Goal: Task Accomplishment & Management: Complete application form

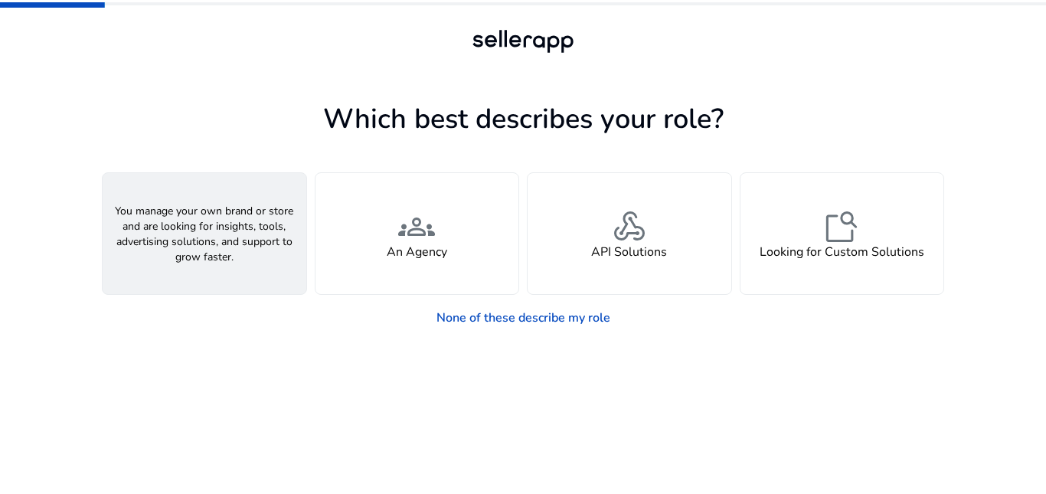
click at [223, 252] on h4 "A Seller" at bounding box center [204, 252] width 46 height 15
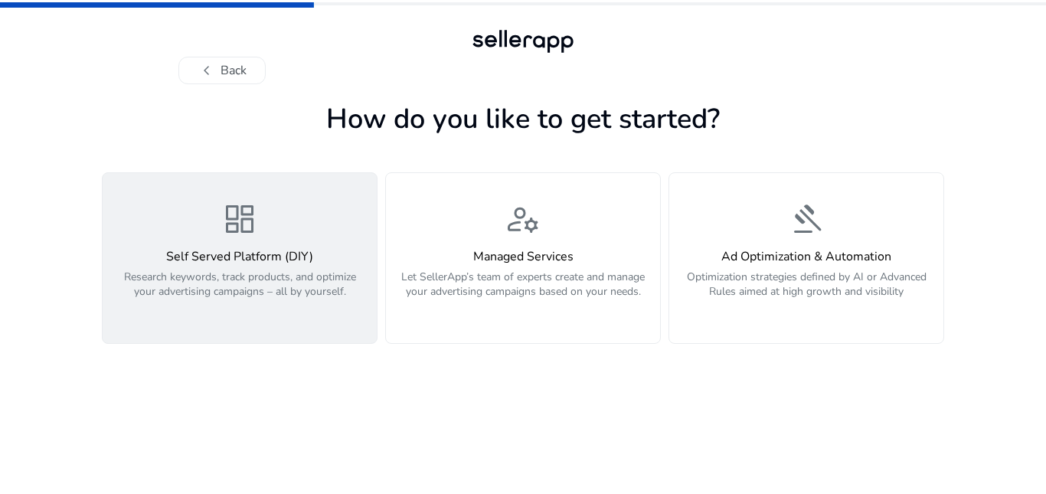
click at [188, 278] on p "Research keywords, track products, and optimize your advertising campaigns – al…" at bounding box center [240, 293] width 256 height 46
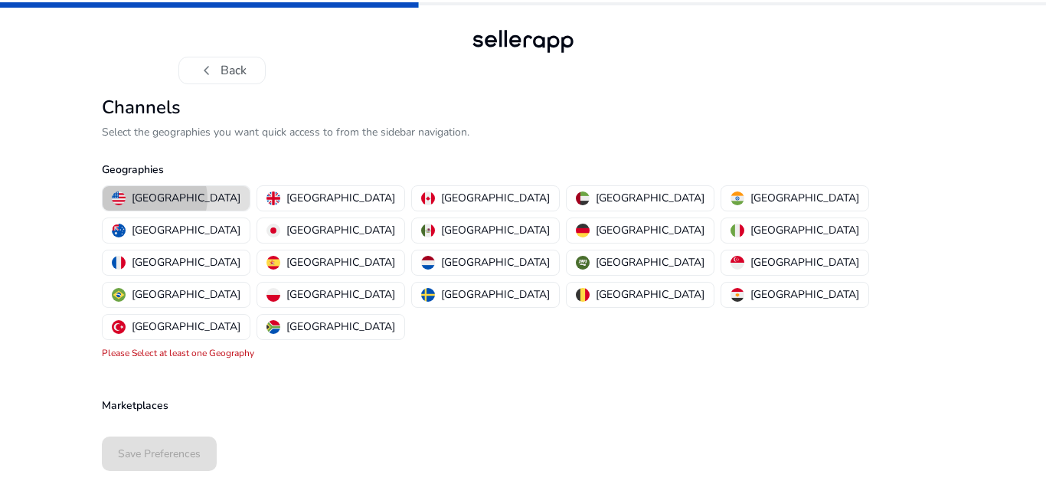
click at [154, 198] on p "[GEOGRAPHIC_DATA]" at bounding box center [186, 198] width 109 height 16
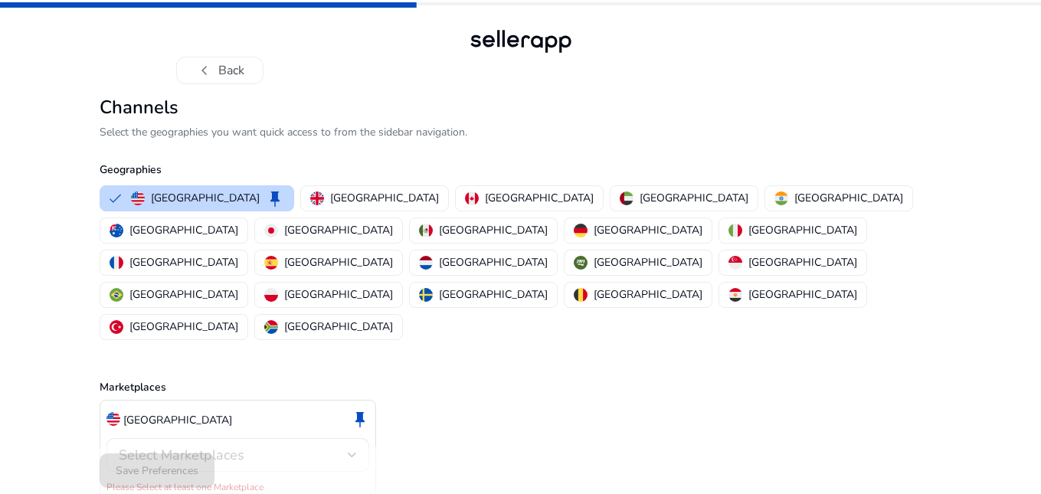
click at [357, 438] on div "Select Marketplaces" at bounding box center [237, 455] width 263 height 34
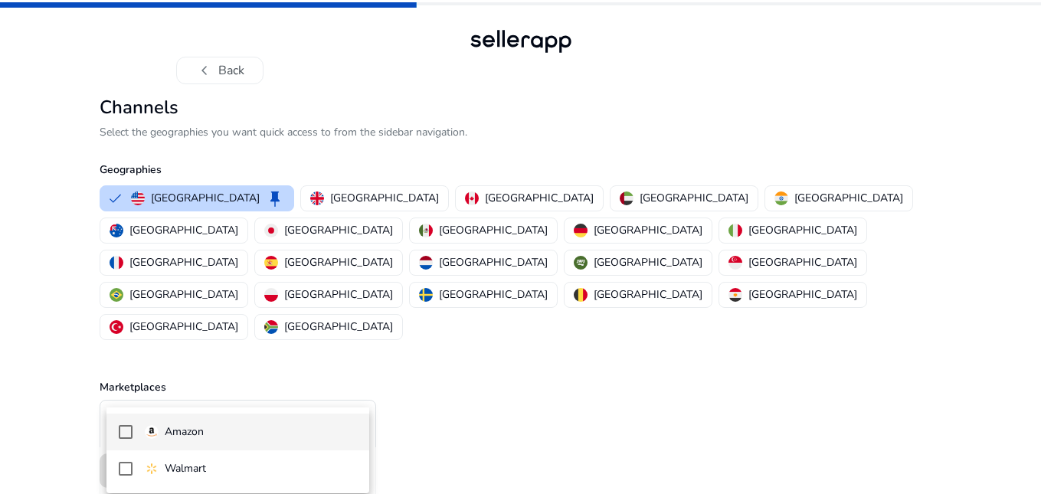
click at [126, 431] on mat-pseudo-checkbox at bounding box center [126, 432] width 14 height 14
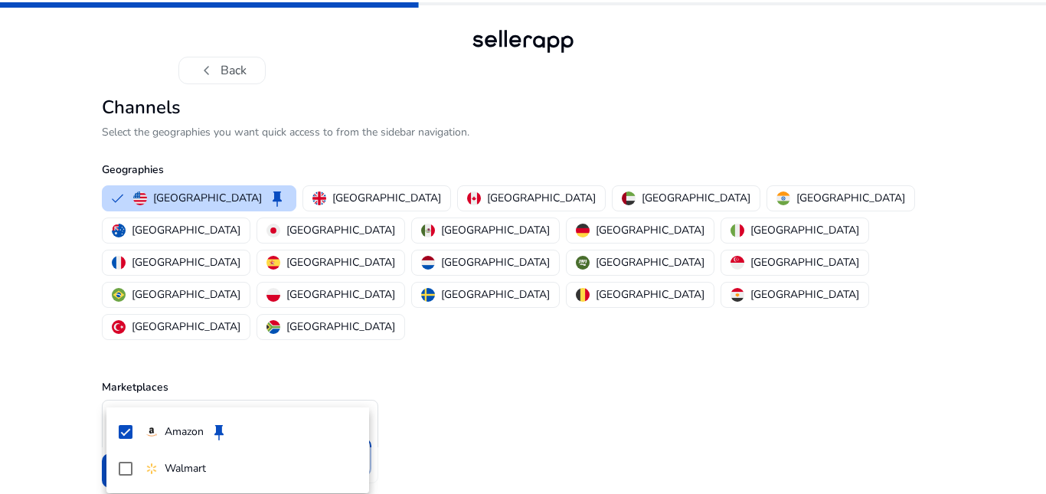
drag, startPoint x: 882, startPoint y: 326, endPoint x: 1031, endPoint y: 44, distance: 319.2
drag, startPoint x: 1031, startPoint y: 44, endPoint x: 1045, endPoint y: 3, distance: 43.1
click at [1045, 7] on div at bounding box center [523, 247] width 1046 height 494
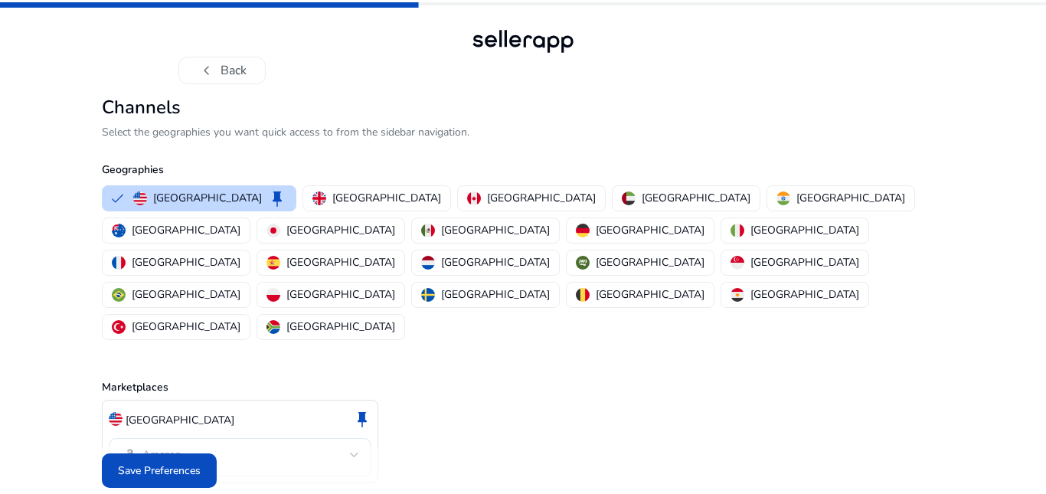
drag, startPoint x: 1045, startPoint y: 7, endPoint x: 557, endPoint y: 426, distance: 643.5
click at [557, 426] on div "Channels Select the geographies you want quick access to from the sidebar navig…" at bounding box center [523, 319] width 842 height 446
click at [332, 192] on p "[GEOGRAPHIC_DATA]" at bounding box center [386, 198] width 109 height 16
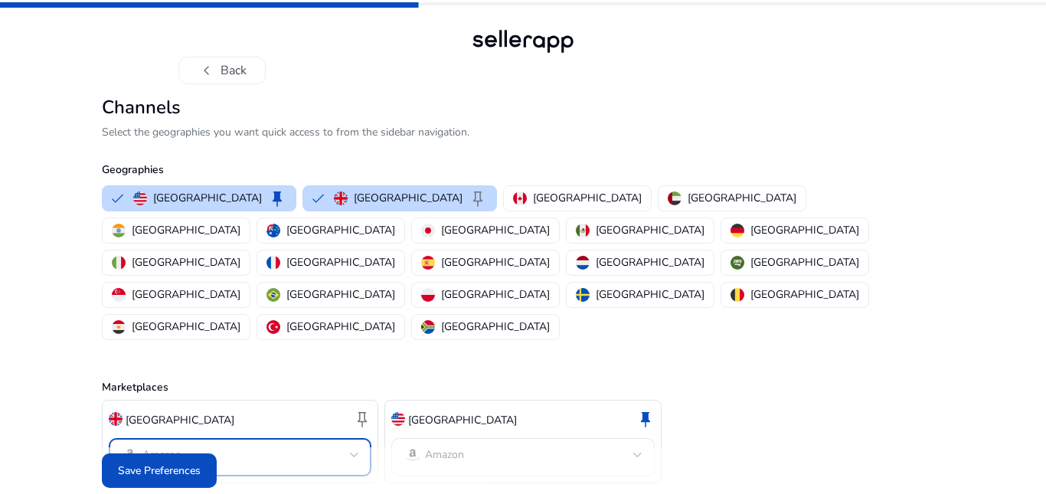
click at [348, 446] on mat-select-trigger "Amazon" at bounding box center [235, 455] width 229 height 18
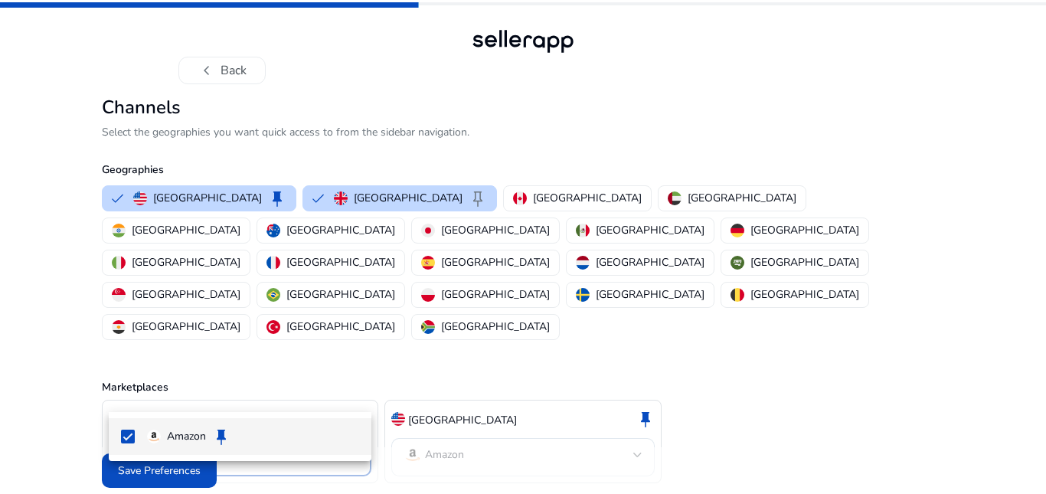
click at [352, 391] on div at bounding box center [523, 247] width 1046 height 494
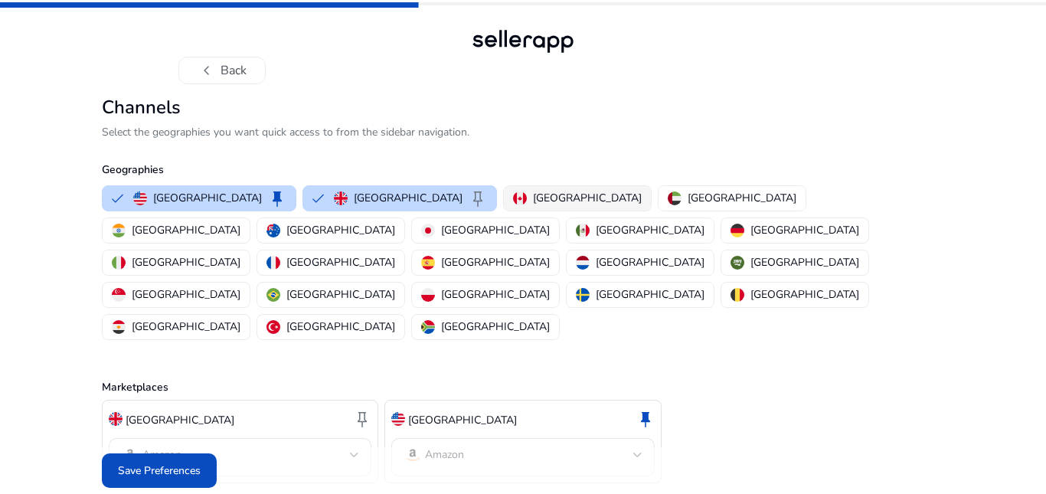
click at [533, 204] on p "[GEOGRAPHIC_DATA]" at bounding box center [587, 198] width 109 height 16
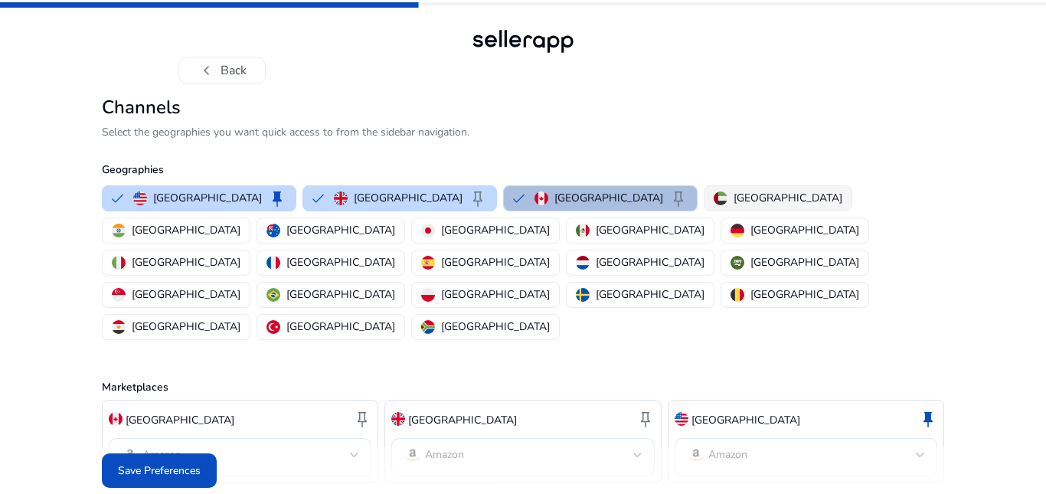
click at [734, 194] on p "[GEOGRAPHIC_DATA]" at bounding box center [788, 198] width 109 height 16
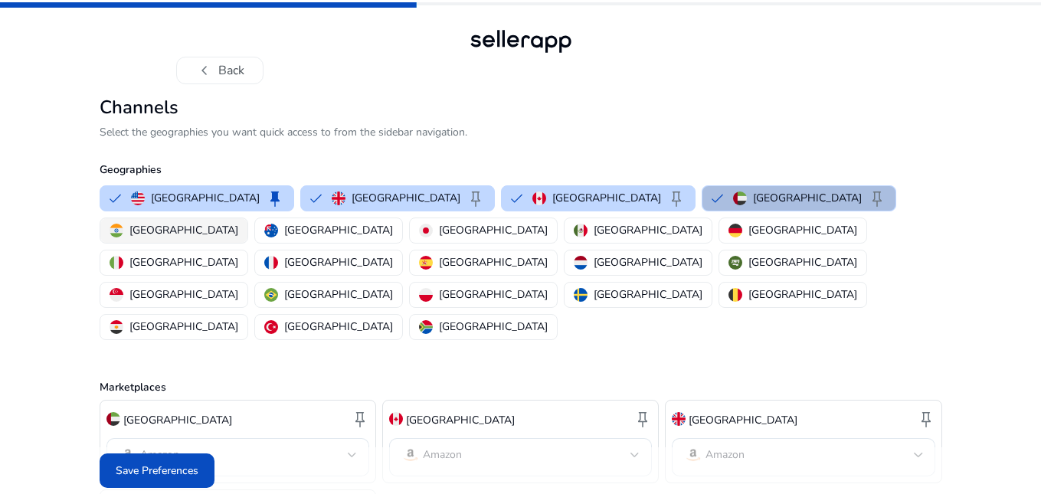
click at [238, 222] on p "[GEOGRAPHIC_DATA]" at bounding box center [183, 230] width 109 height 16
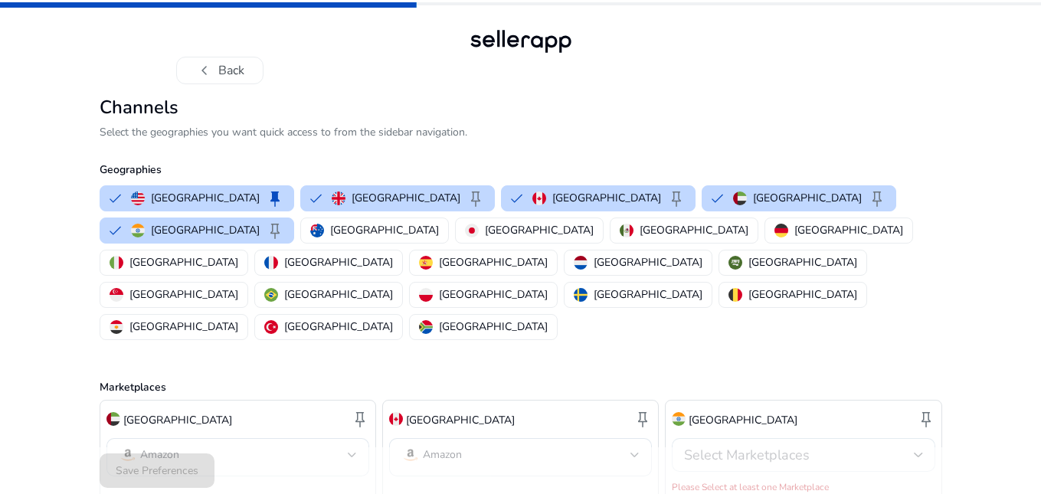
click at [931, 438] on div "Select Marketplaces" at bounding box center [803, 455] width 263 height 34
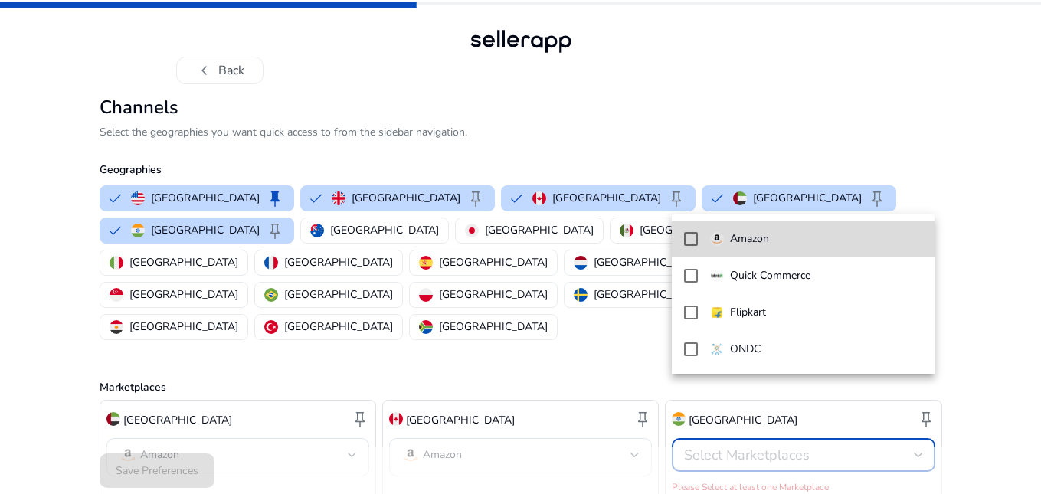
click at [693, 237] on mat-pseudo-checkbox at bounding box center [691, 239] width 14 height 14
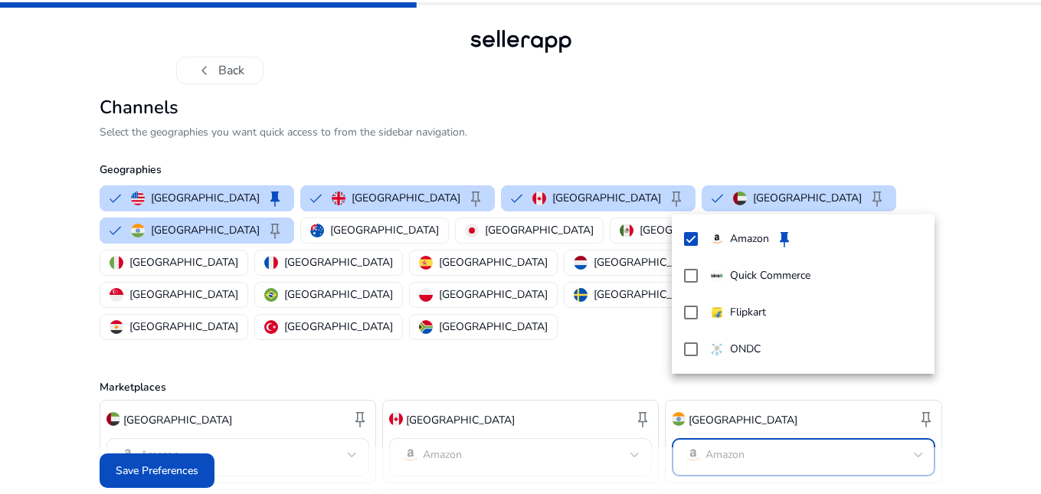
click at [971, 273] on div at bounding box center [520, 247] width 1041 height 494
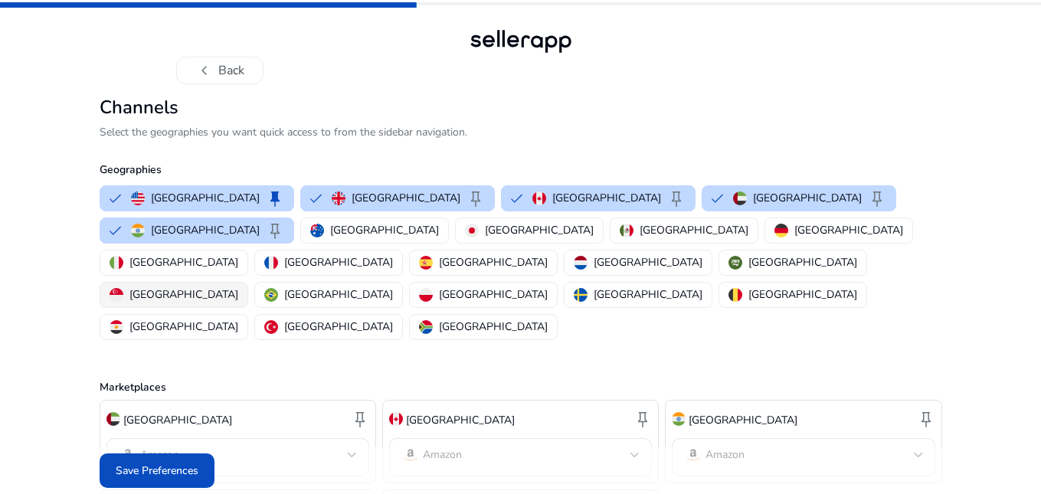
click at [127, 286] on div "[GEOGRAPHIC_DATA]" at bounding box center [173, 294] width 129 height 16
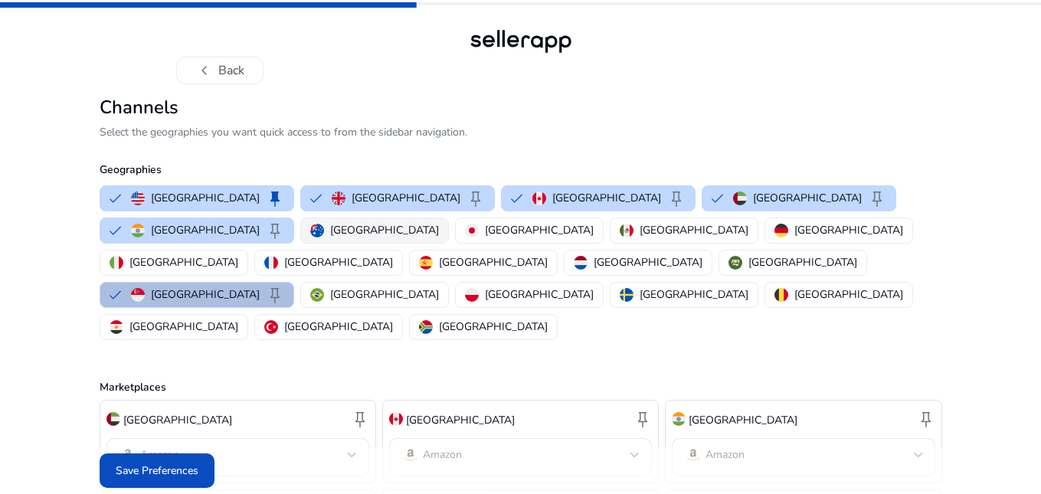
click at [330, 230] on p "[GEOGRAPHIC_DATA]" at bounding box center [384, 230] width 109 height 16
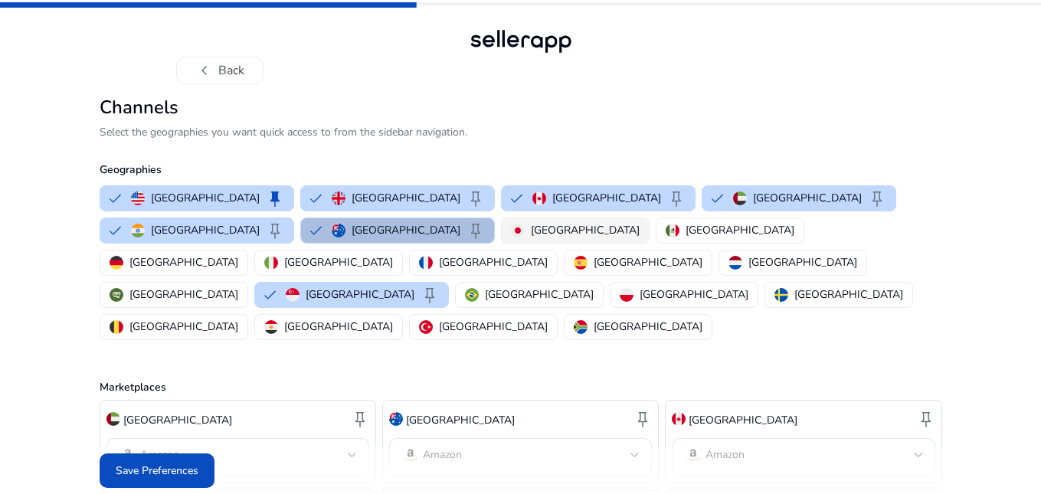
click at [531, 227] on p "[GEOGRAPHIC_DATA]" at bounding box center [585, 230] width 109 height 16
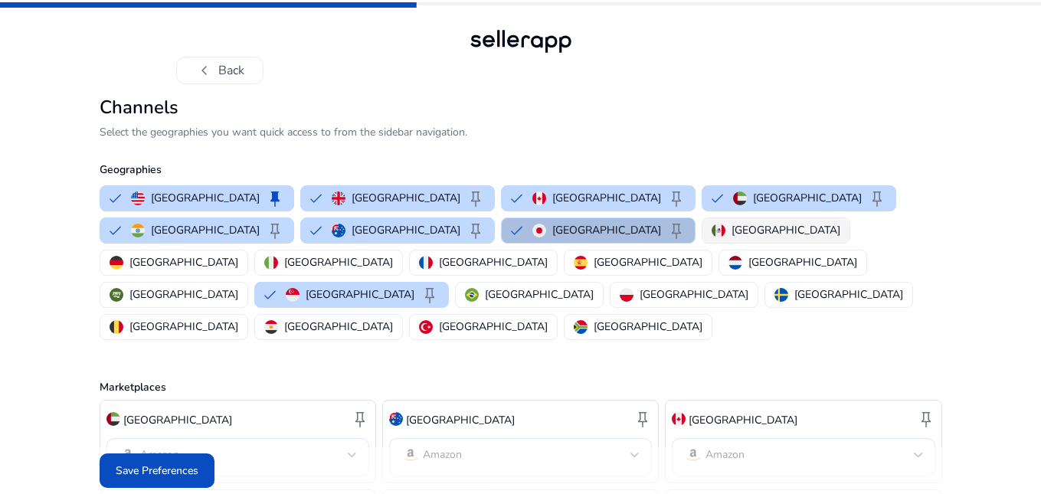
click at [702, 219] on button "[GEOGRAPHIC_DATA]" at bounding box center [775, 230] width 147 height 25
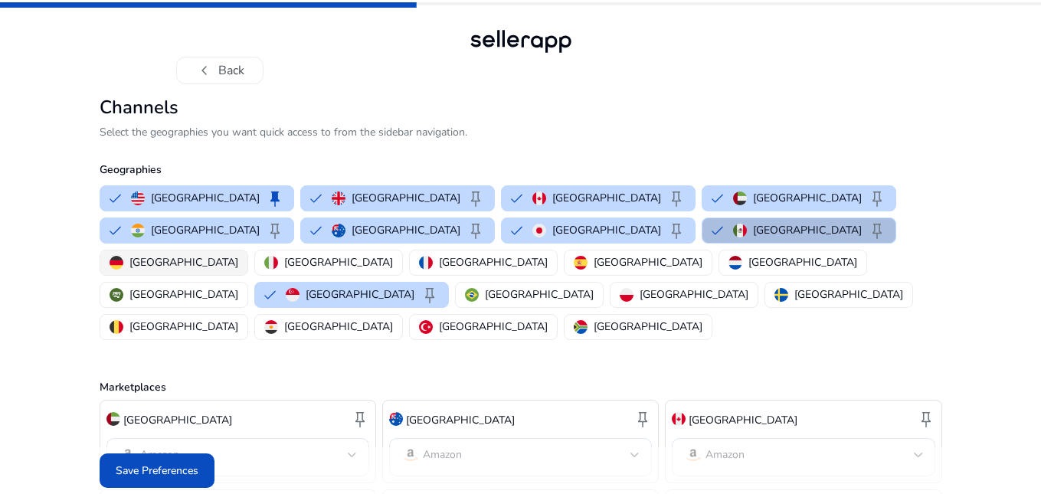
click at [123, 256] on img "button" at bounding box center [116, 263] width 14 height 14
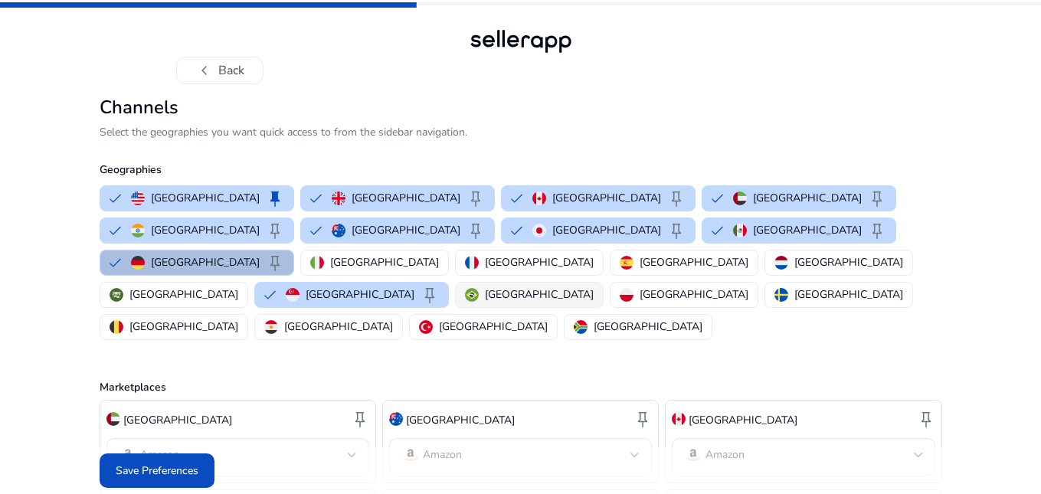
click at [485, 286] on p "[GEOGRAPHIC_DATA]" at bounding box center [539, 294] width 109 height 16
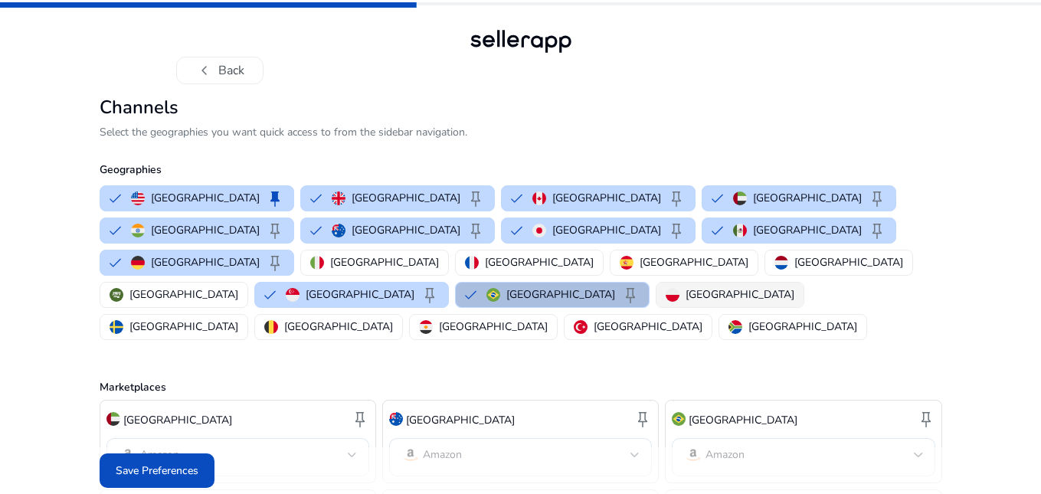
click at [665, 286] on div "[GEOGRAPHIC_DATA]" at bounding box center [729, 294] width 129 height 16
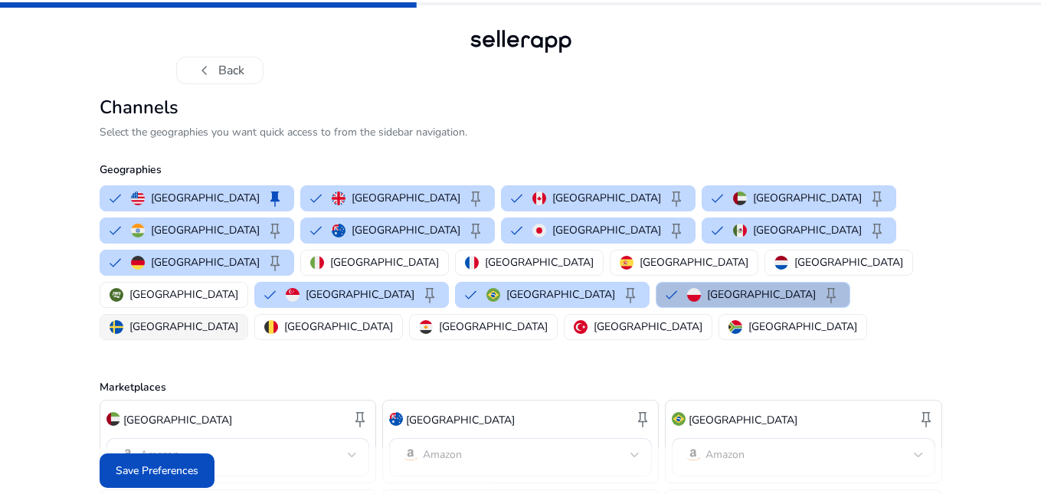
click at [247, 315] on button "[GEOGRAPHIC_DATA]" at bounding box center [173, 327] width 147 height 25
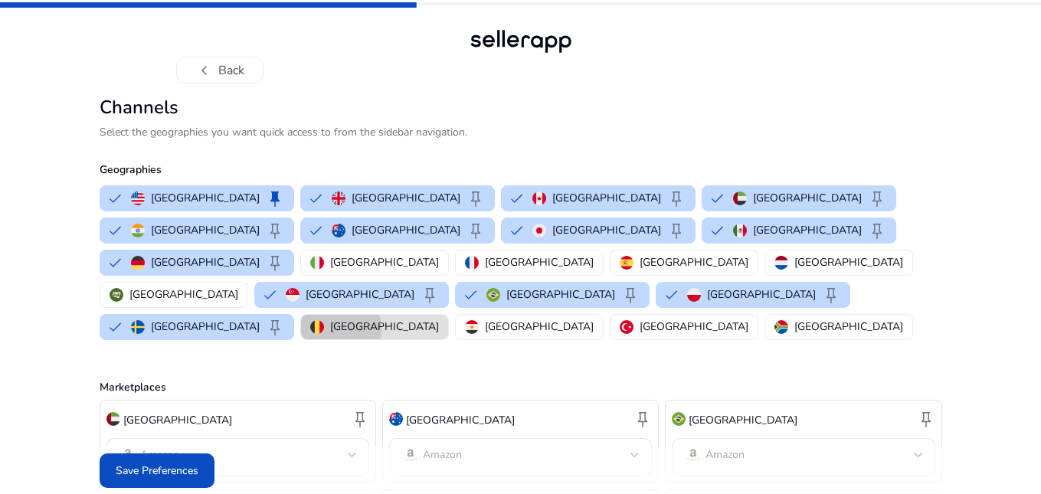
click at [439, 319] on p "[GEOGRAPHIC_DATA]" at bounding box center [384, 327] width 109 height 16
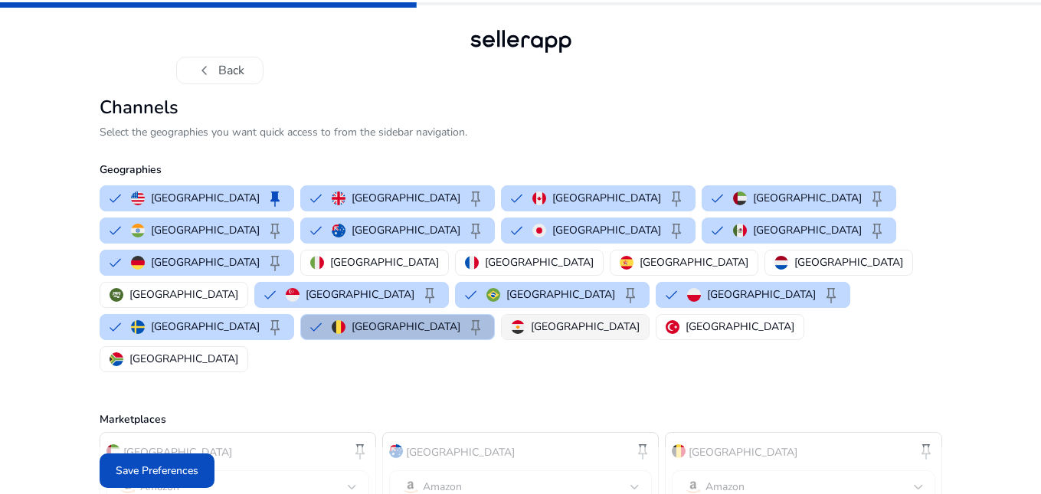
click at [639, 319] on p "[GEOGRAPHIC_DATA]" at bounding box center [585, 327] width 109 height 16
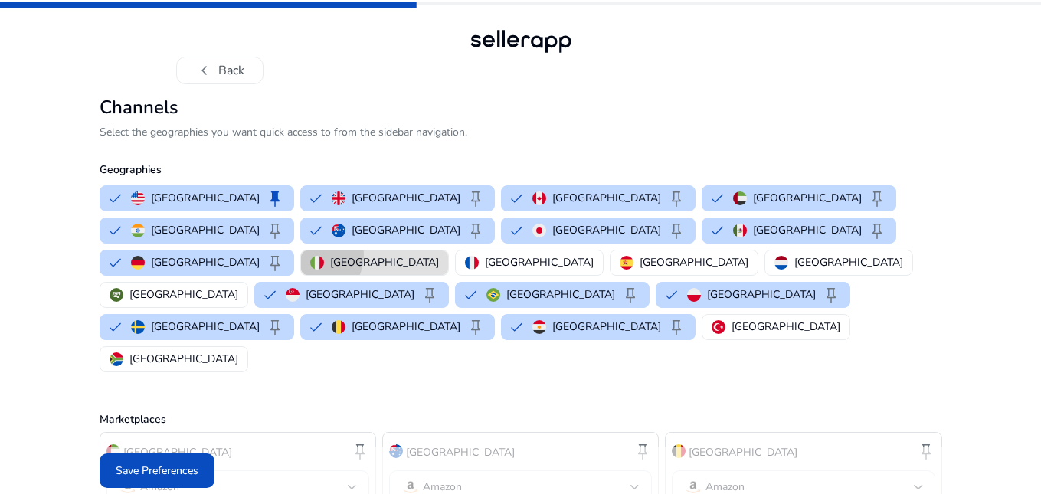
click at [448, 250] on button "[GEOGRAPHIC_DATA]" at bounding box center [374, 262] width 147 height 25
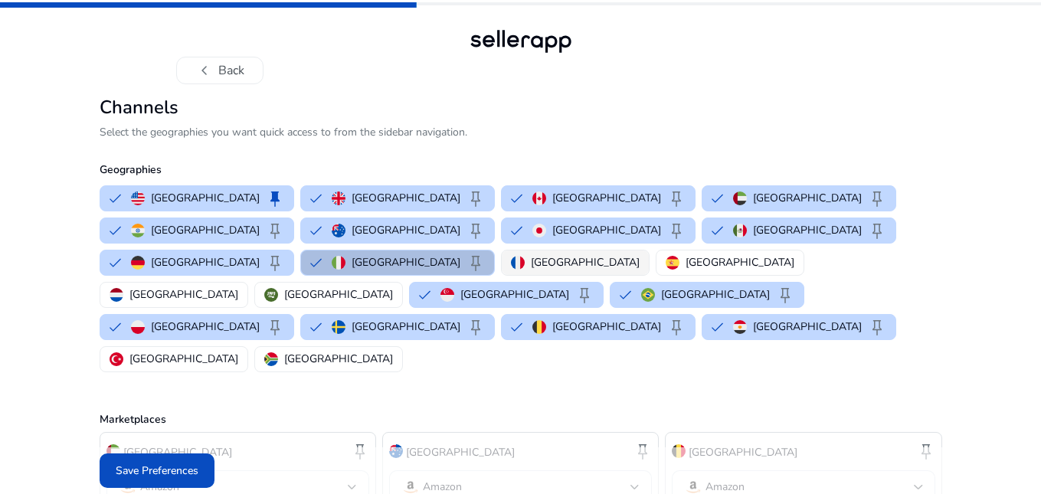
click at [639, 254] on div "[GEOGRAPHIC_DATA]" at bounding box center [575, 262] width 129 height 16
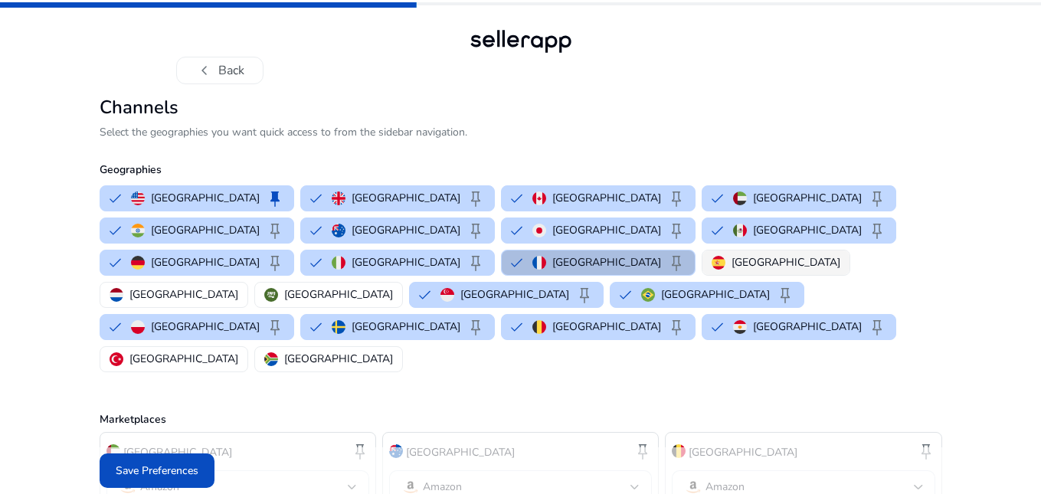
click at [849, 250] on button "[GEOGRAPHIC_DATA]" at bounding box center [775, 262] width 147 height 25
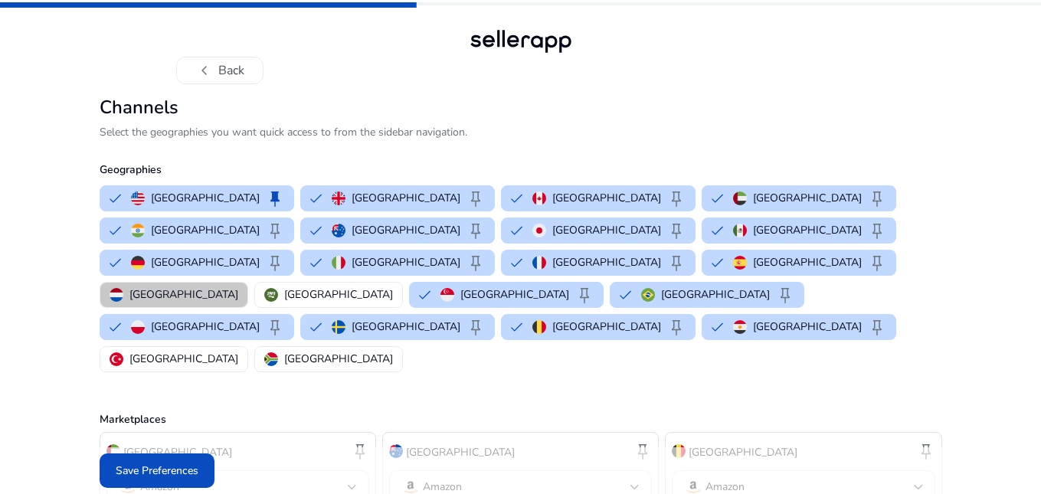
click at [247, 283] on button "[GEOGRAPHIC_DATA]" at bounding box center [173, 295] width 147 height 25
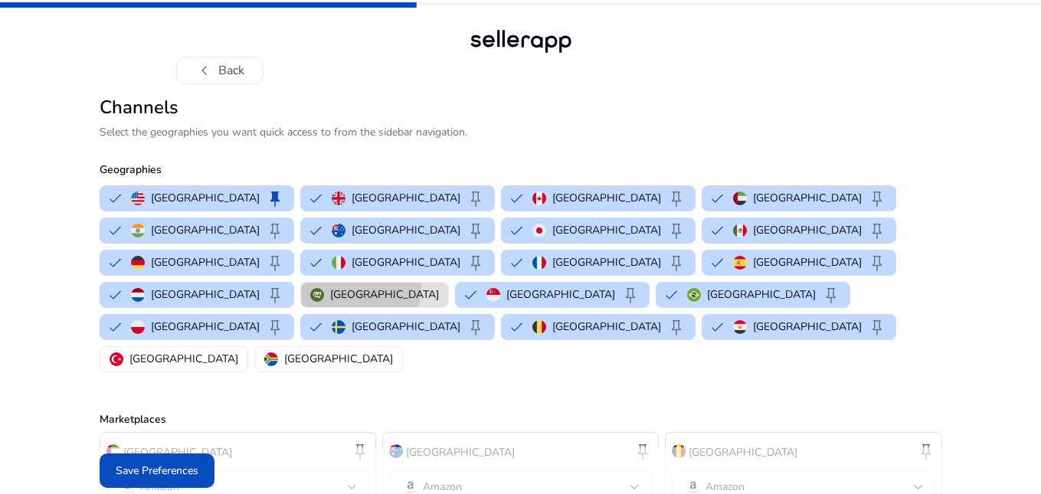
click at [429, 286] on p "[GEOGRAPHIC_DATA]" at bounding box center [384, 294] width 109 height 16
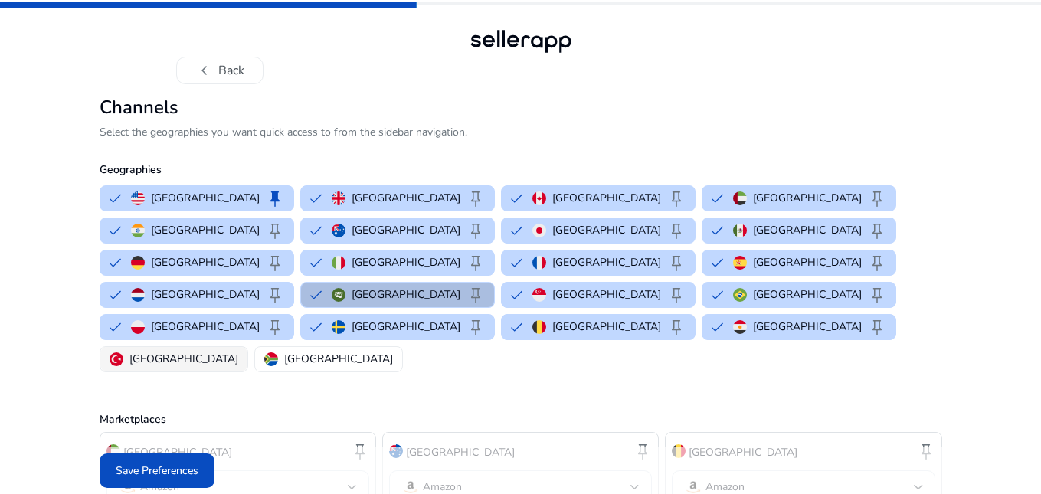
click at [238, 351] on p "[GEOGRAPHIC_DATA]" at bounding box center [183, 359] width 109 height 16
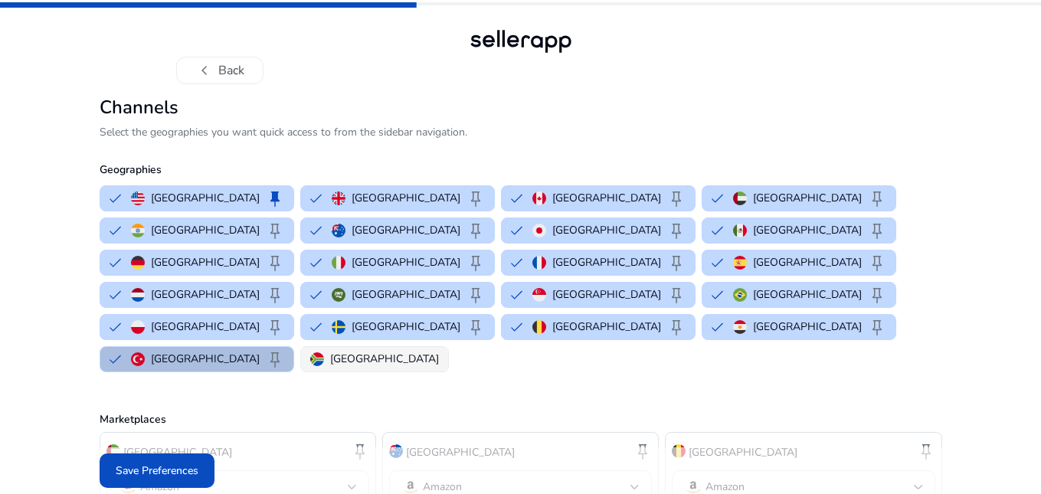
click at [439, 351] on p "[GEOGRAPHIC_DATA]" at bounding box center [384, 359] width 109 height 16
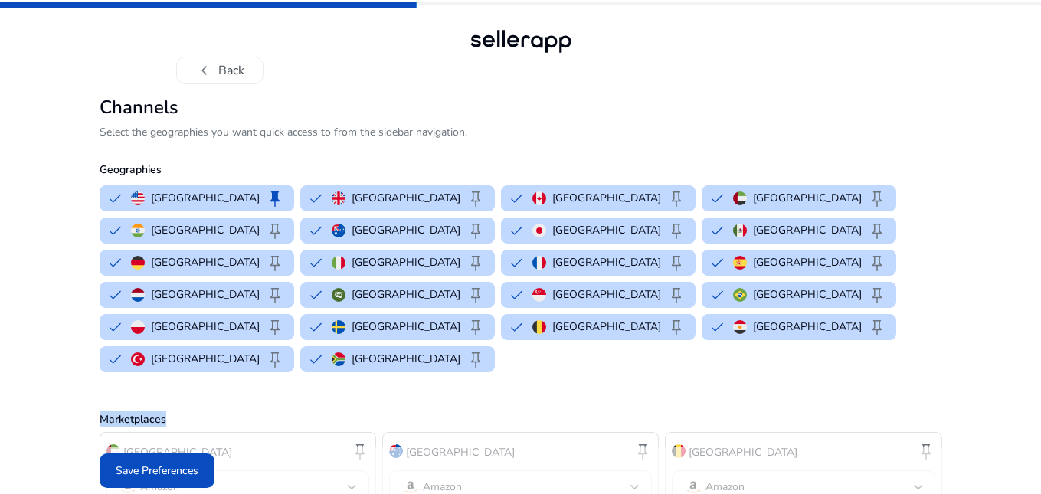
drag, startPoint x: 955, startPoint y: 288, endPoint x: 957, endPoint y: 233, distance: 55.2
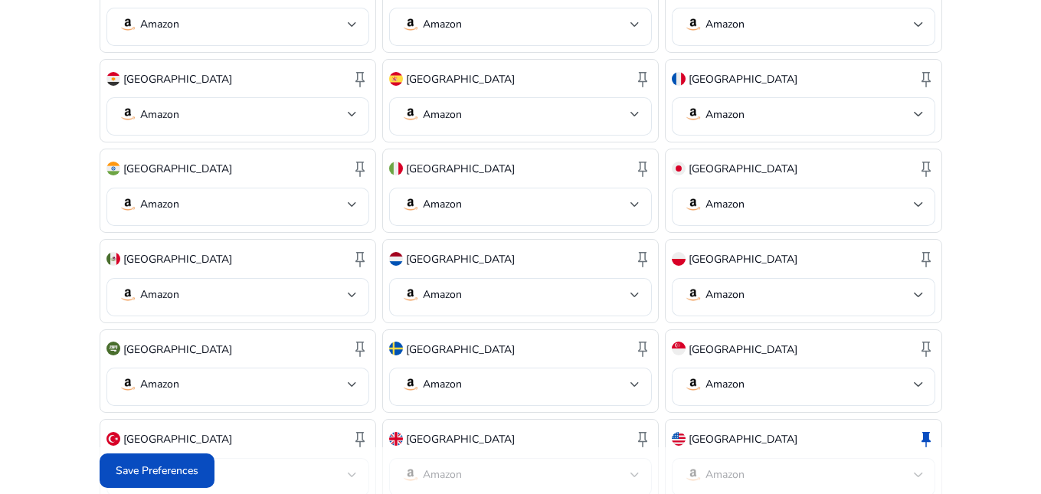
scroll to position [646, 0]
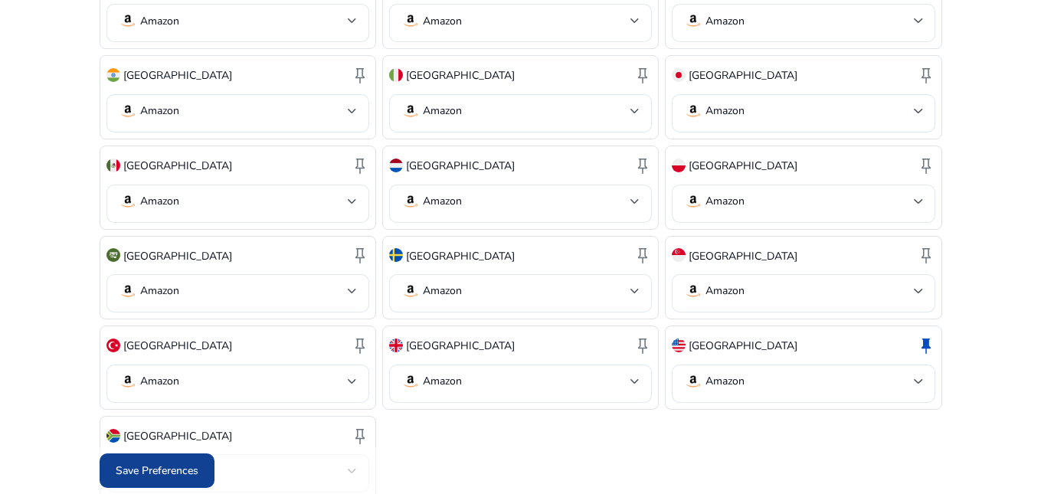
click at [124, 473] on span "Save Preferences" at bounding box center [157, 470] width 83 height 16
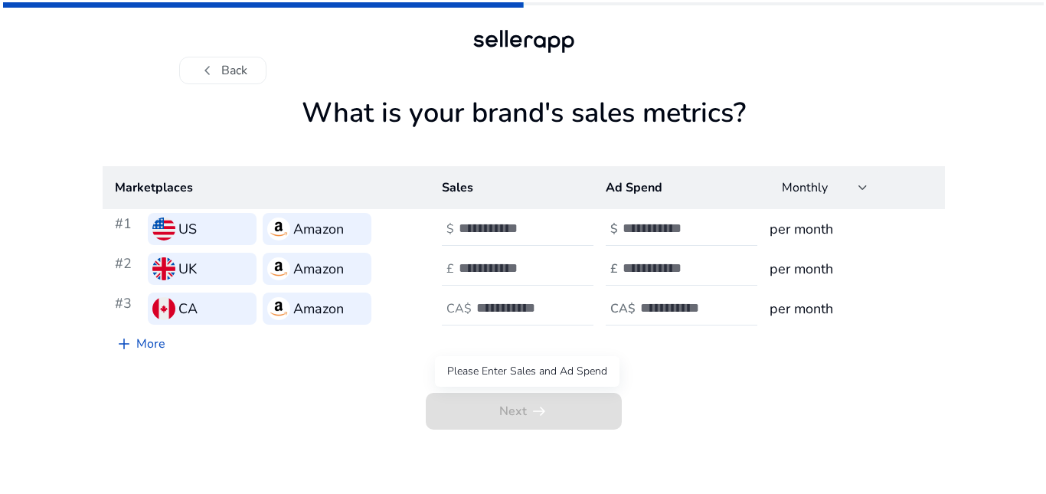
scroll to position [0, 0]
click at [498, 224] on input "number" at bounding box center [510, 228] width 103 height 17
click at [320, 404] on div "Next arrow_right_alt" at bounding box center [523, 394] width 842 height 70
click at [362, 116] on h1 "What is your brand's sales metrics?" at bounding box center [523, 131] width 842 height 70
click at [788, 117] on h1 "What is your brand's sales metrics?" at bounding box center [523, 131] width 842 height 70
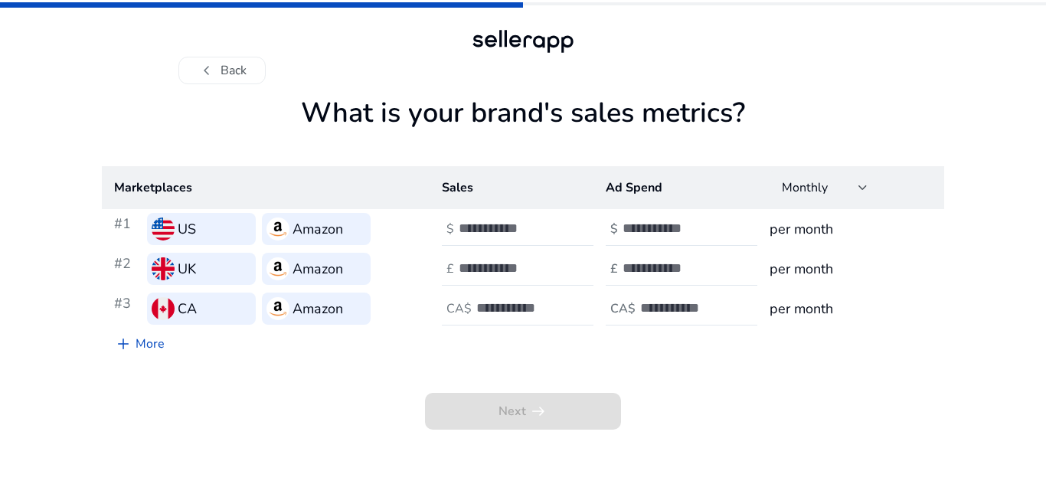
click at [675, 402] on div "Next arrow_right_alt" at bounding box center [523, 394] width 842 height 70
click at [512, 226] on input "number" at bounding box center [510, 228] width 103 height 17
click at [817, 237] on h3 "per month" at bounding box center [851, 228] width 162 height 21
click at [714, 400] on div "Next arrow_right_alt" at bounding box center [523, 394] width 842 height 70
click at [484, 229] on input "number" at bounding box center [510, 228] width 103 height 17
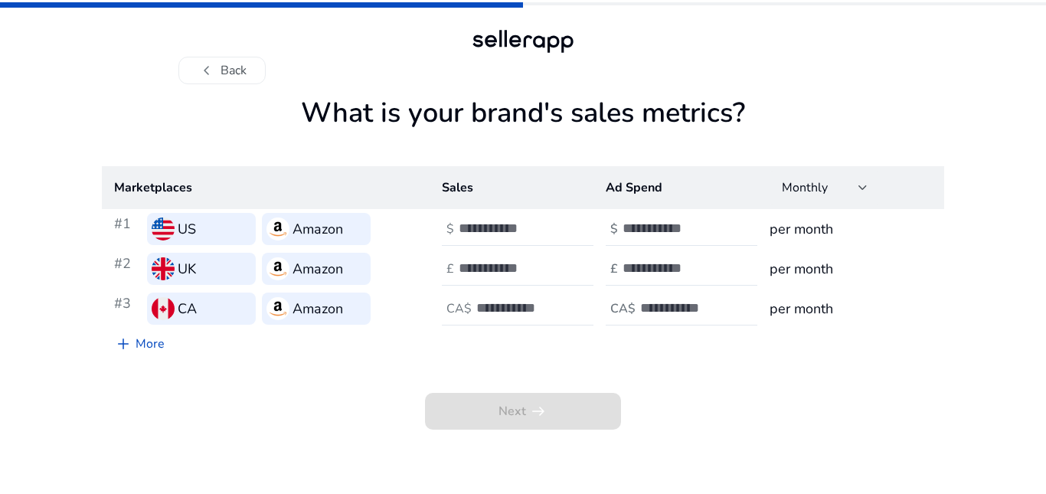
click at [512, 385] on div "Next arrow_right_alt" at bounding box center [523, 394] width 842 height 70
click at [496, 228] on input "number" at bounding box center [510, 228] width 103 height 17
type input "*"
click at [667, 237] on input "number" at bounding box center [674, 228] width 103 height 17
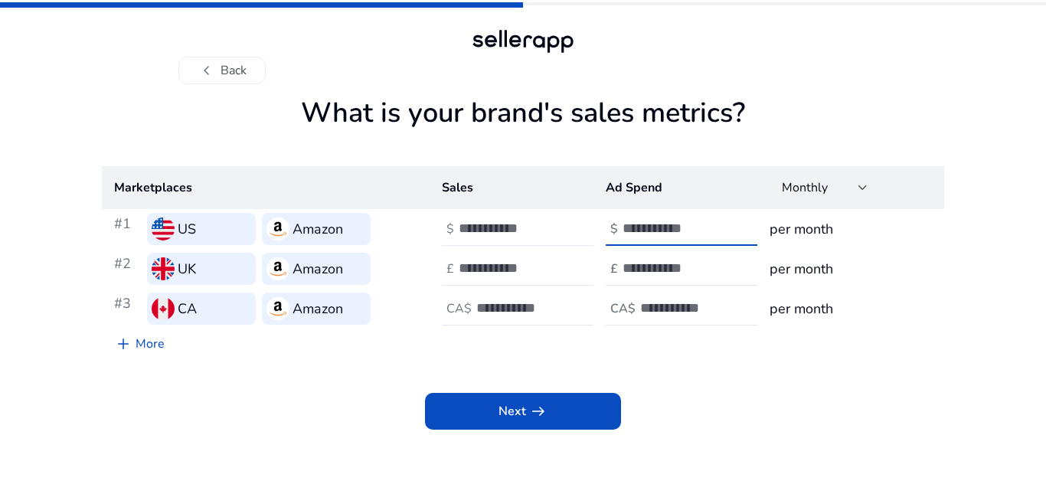
type input "*"
click at [471, 226] on input "*" at bounding box center [510, 228] width 103 height 17
type input "***"
click at [635, 232] on input "*" at bounding box center [674, 228] width 103 height 17
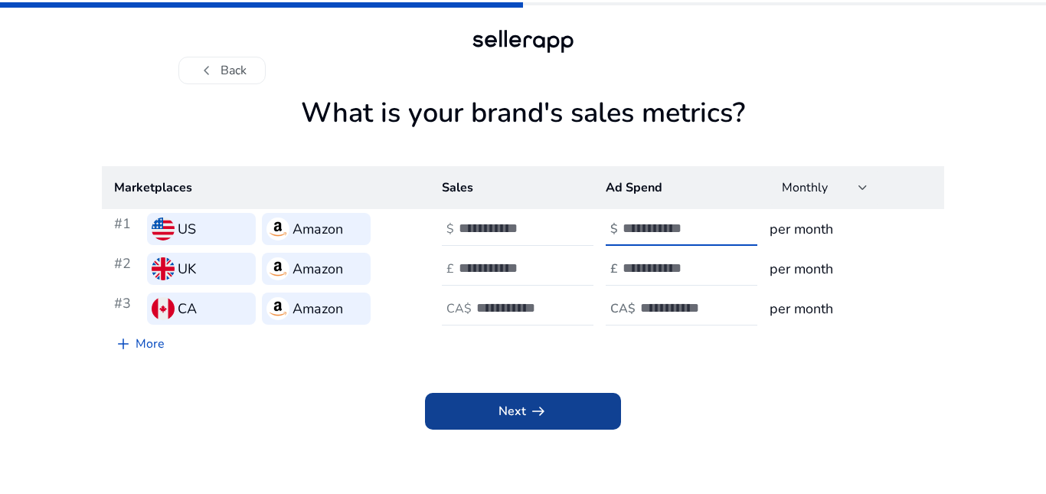
type input "****"
click at [495, 413] on span at bounding box center [523, 411] width 196 height 37
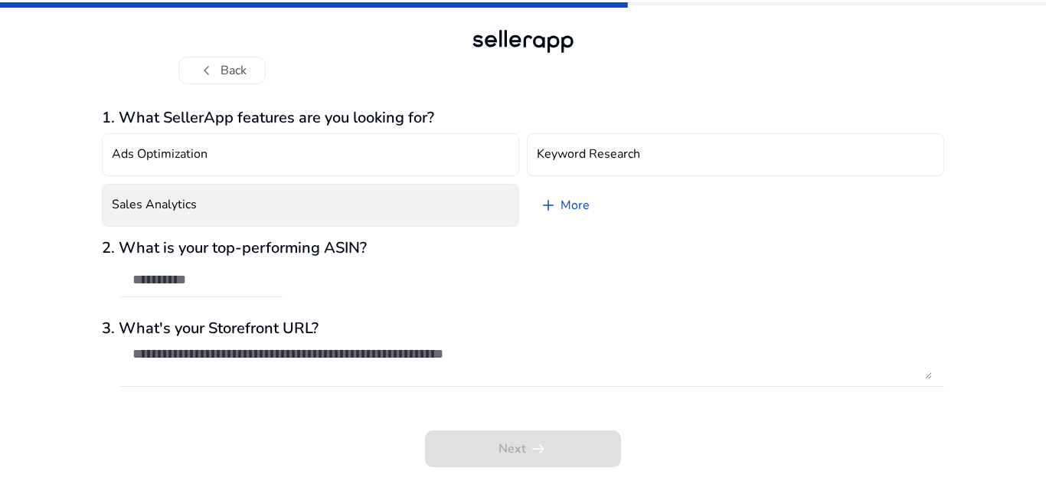
click at [197, 208] on button "Sales Analytics" at bounding box center [310, 205] width 417 height 43
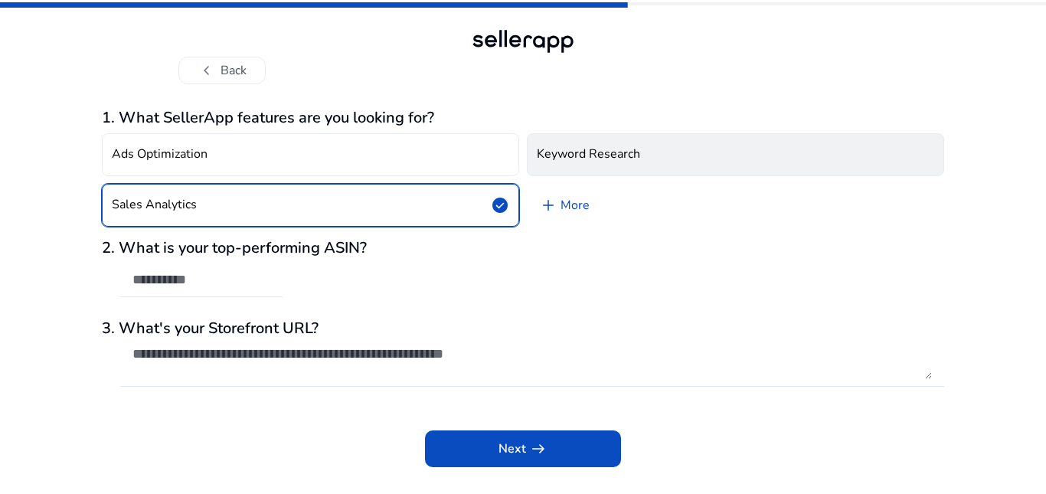
click at [570, 152] on h4 "Keyword Research" at bounding box center [588, 154] width 103 height 15
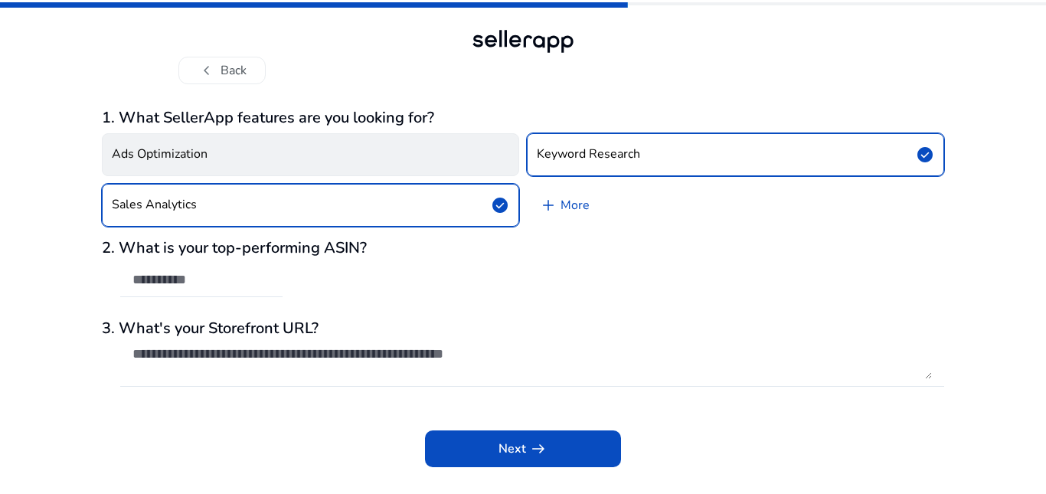
click at [253, 159] on button "Ads Optimization" at bounding box center [310, 154] width 417 height 43
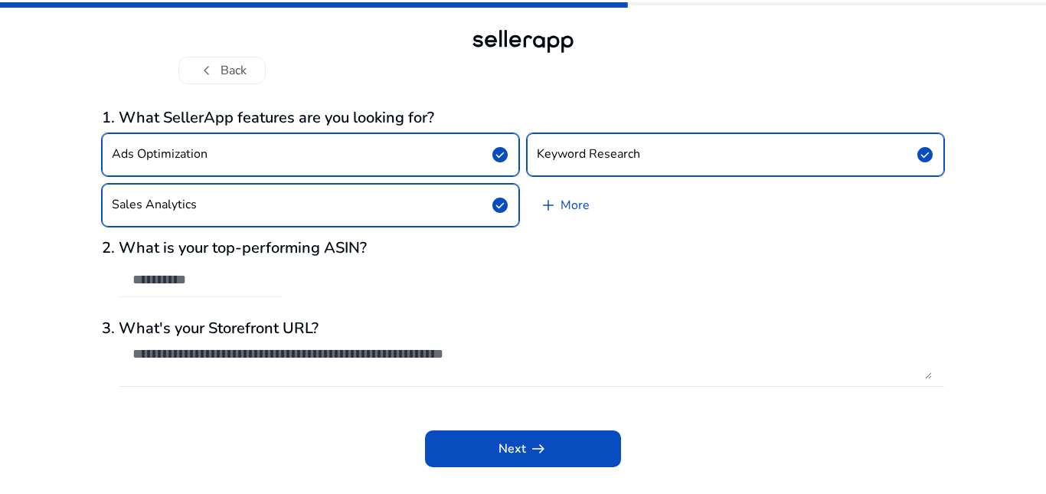
click at [213, 278] on input "text" at bounding box center [201, 279] width 138 height 17
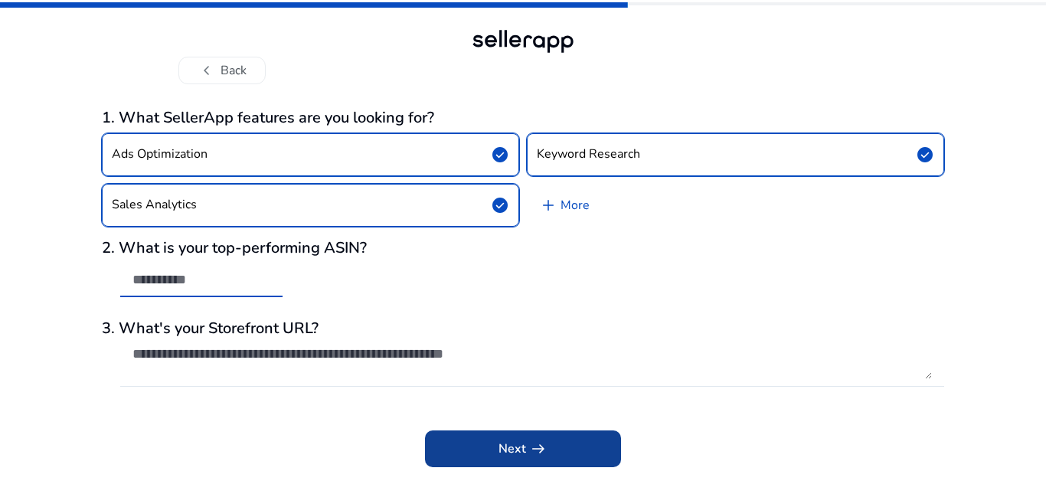
click at [485, 449] on span at bounding box center [523, 448] width 196 height 37
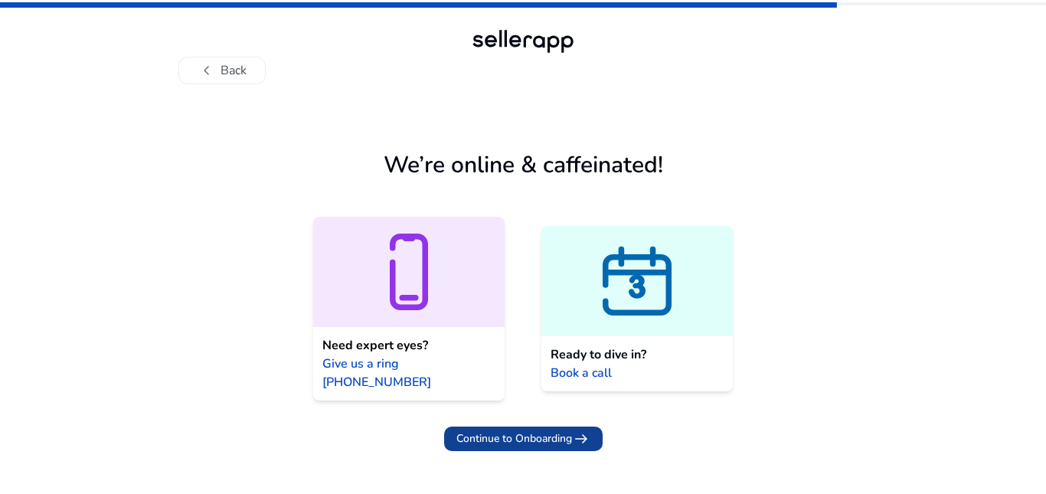
click at [536, 430] on span "Continue to Onboarding" at bounding box center [514, 438] width 116 height 16
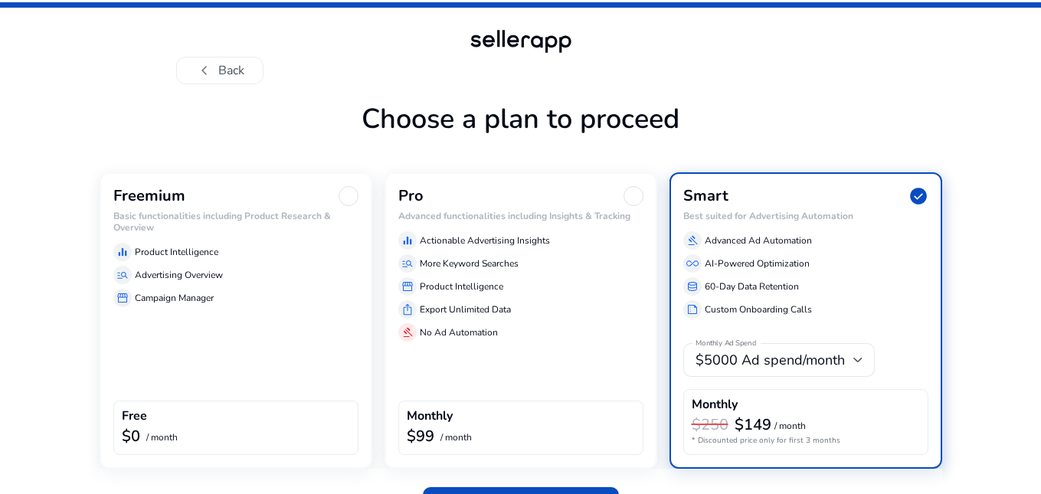
click at [347, 201] on div at bounding box center [348, 196] width 20 height 20
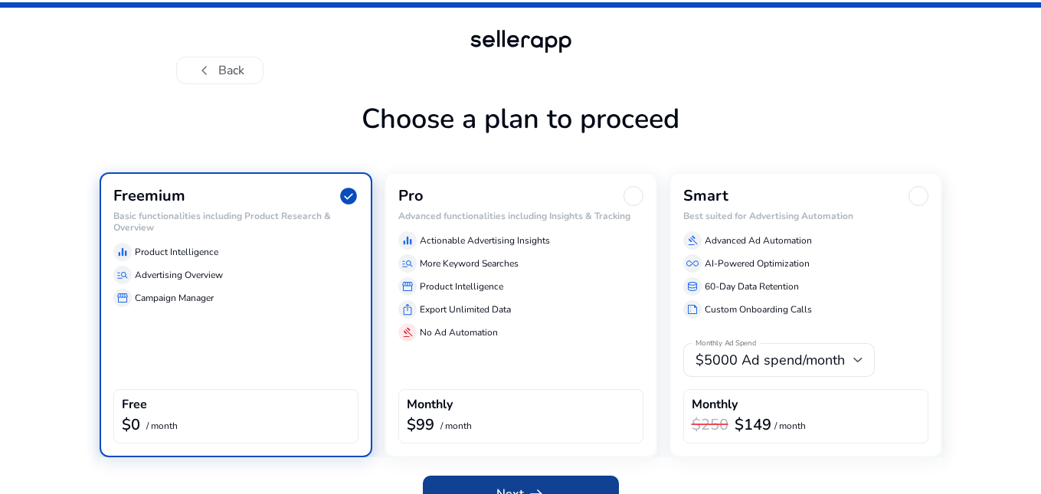
click at [542, 485] on span "arrow_right_alt" at bounding box center [536, 494] width 18 height 18
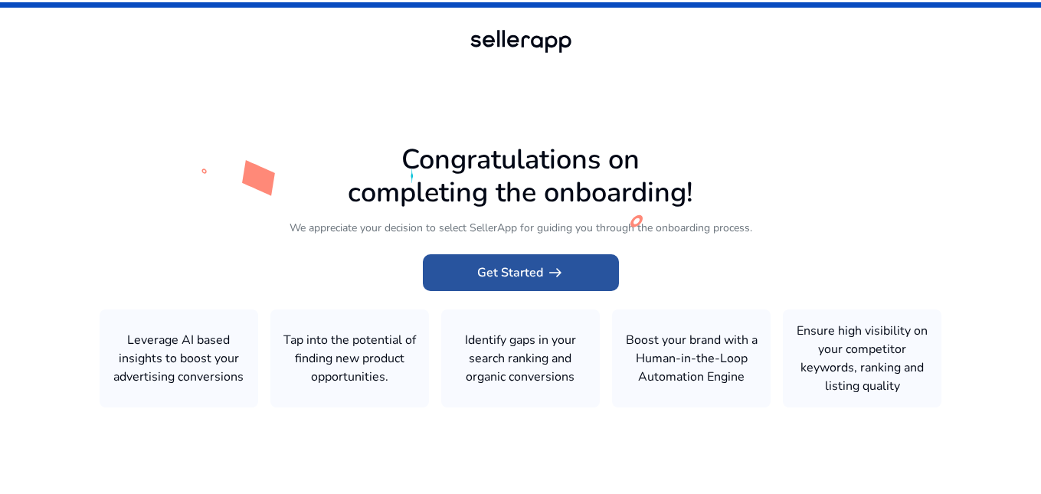
click at [500, 276] on span "Get Started arrow_right_alt" at bounding box center [520, 272] width 87 height 18
